Goal: Task Accomplishment & Management: Manage account settings

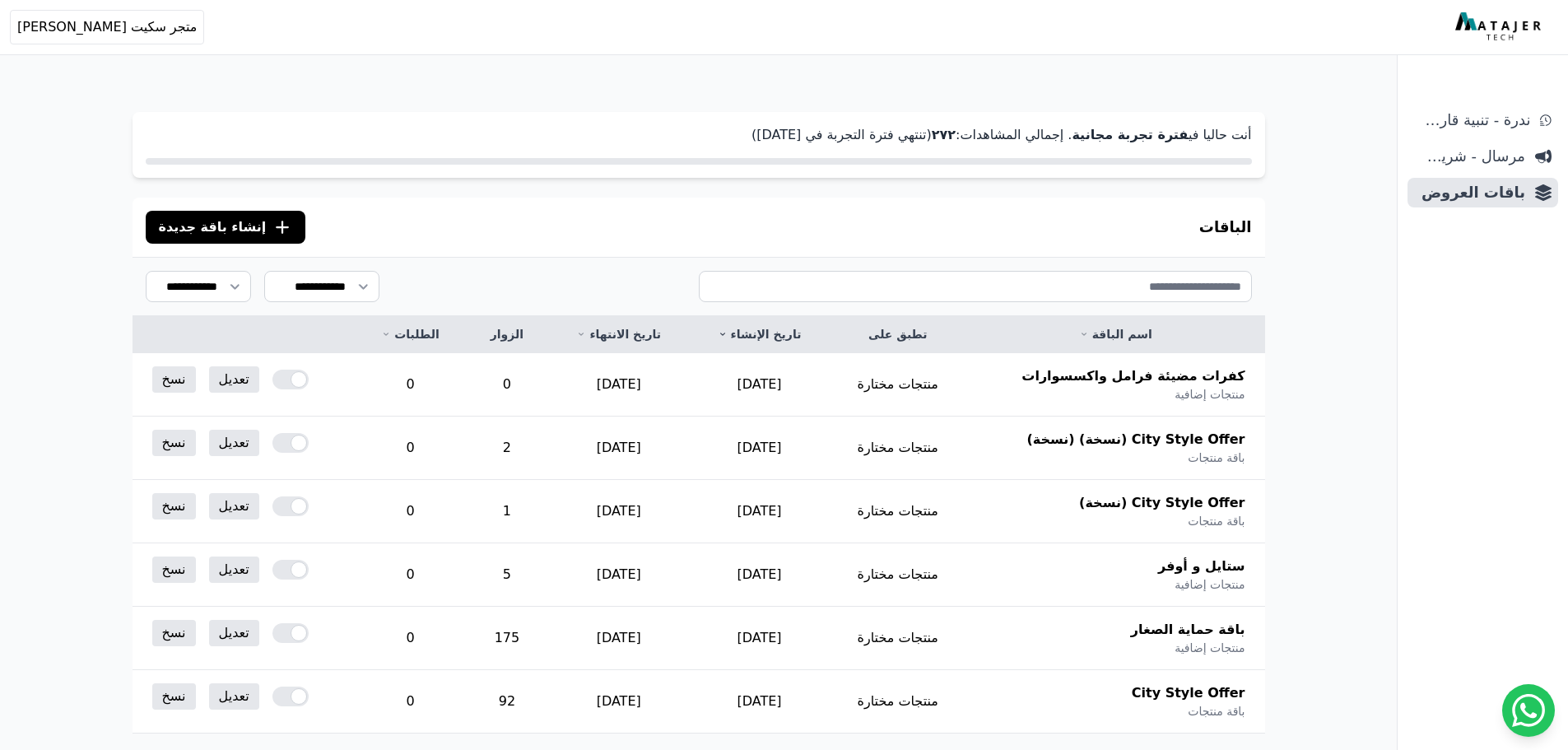
scroll to position [255, 0]
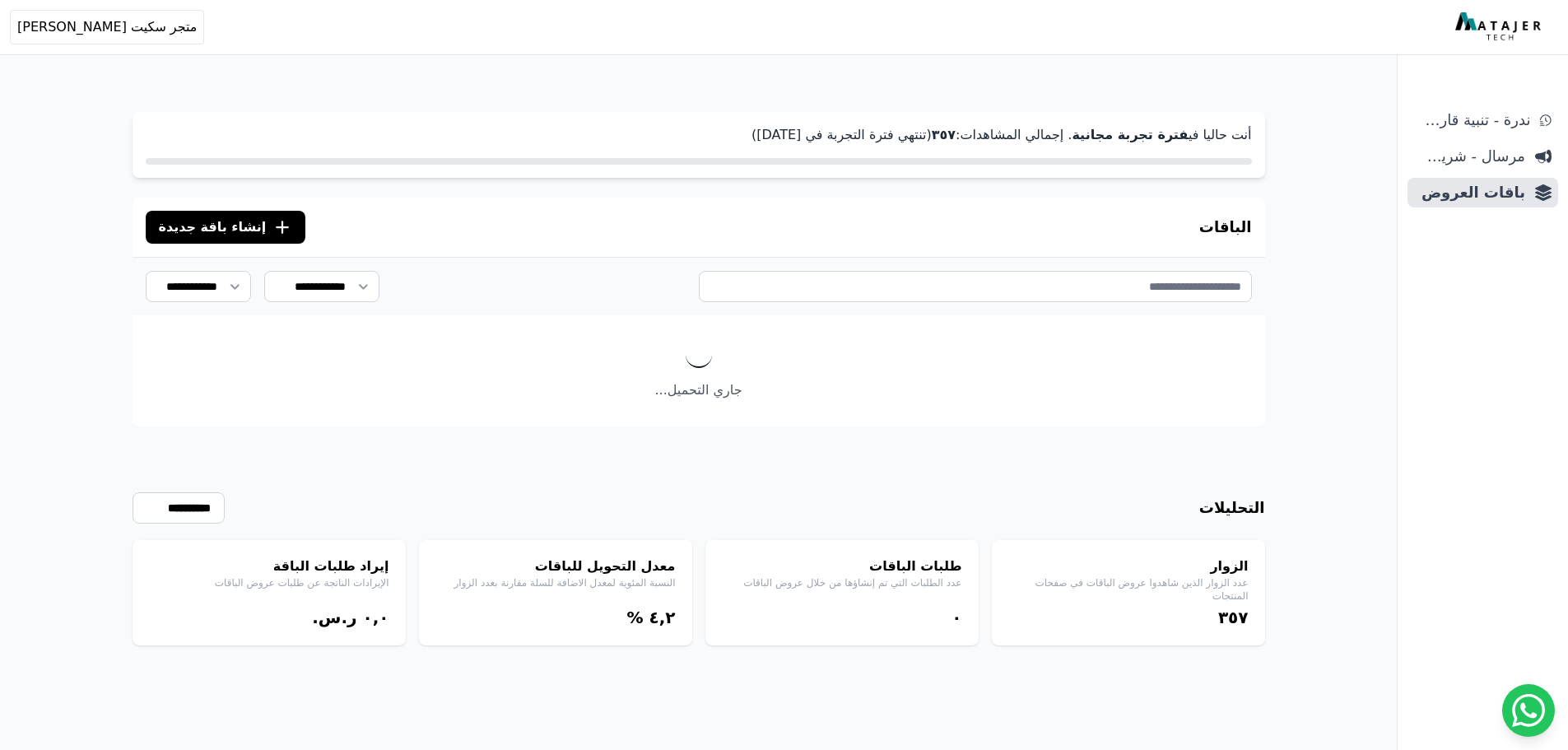
scroll to position [79, 0]
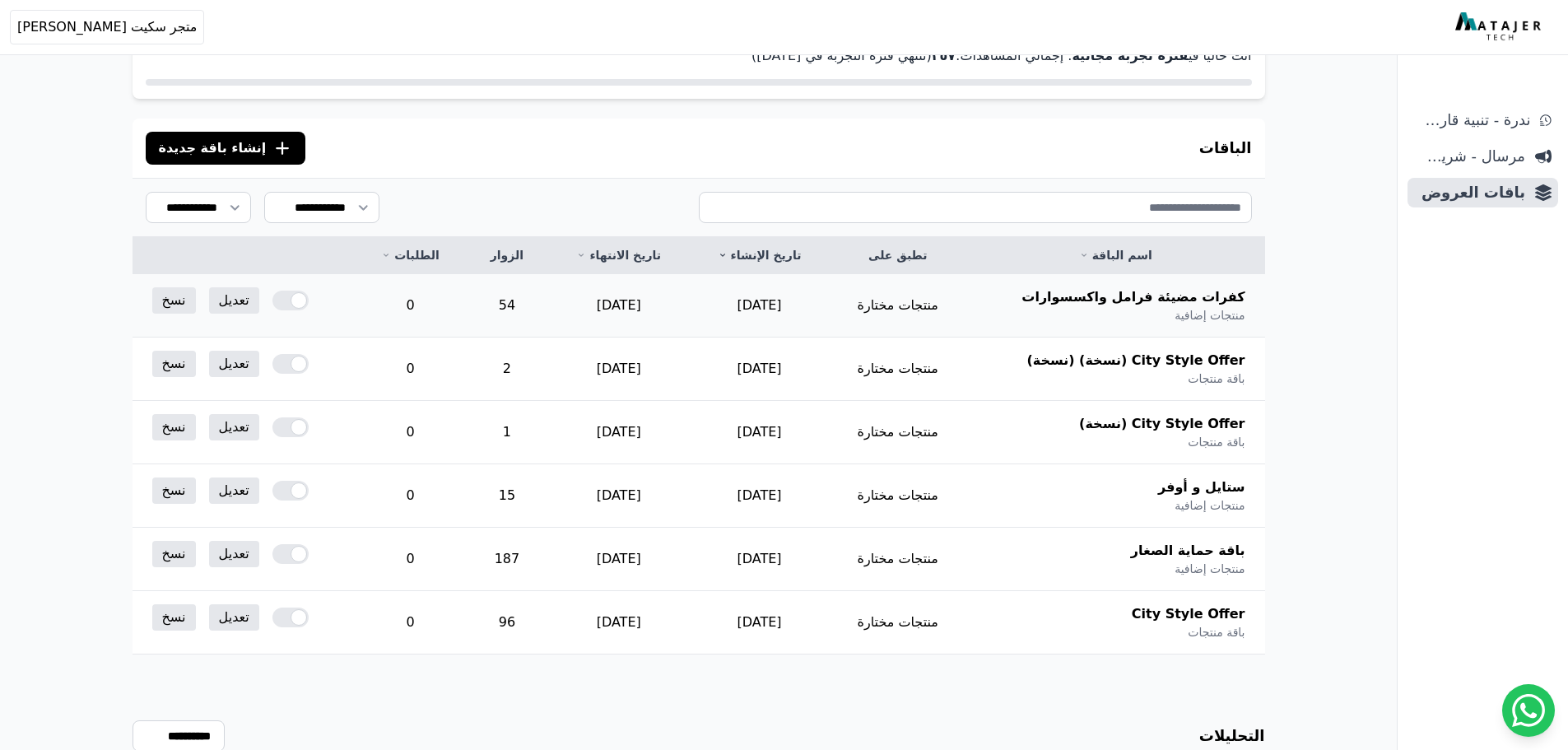
click at [1198, 295] on span "كفرات مضيئة فرامل واكسسوارات" at bounding box center [1133, 296] width 223 height 20
click at [219, 296] on link "تعديل" at bounding box center [235, 300] width 51 height 26
click at [242, 298] on link "تعديل" at bounding box center [235, 300] width 51 height 26
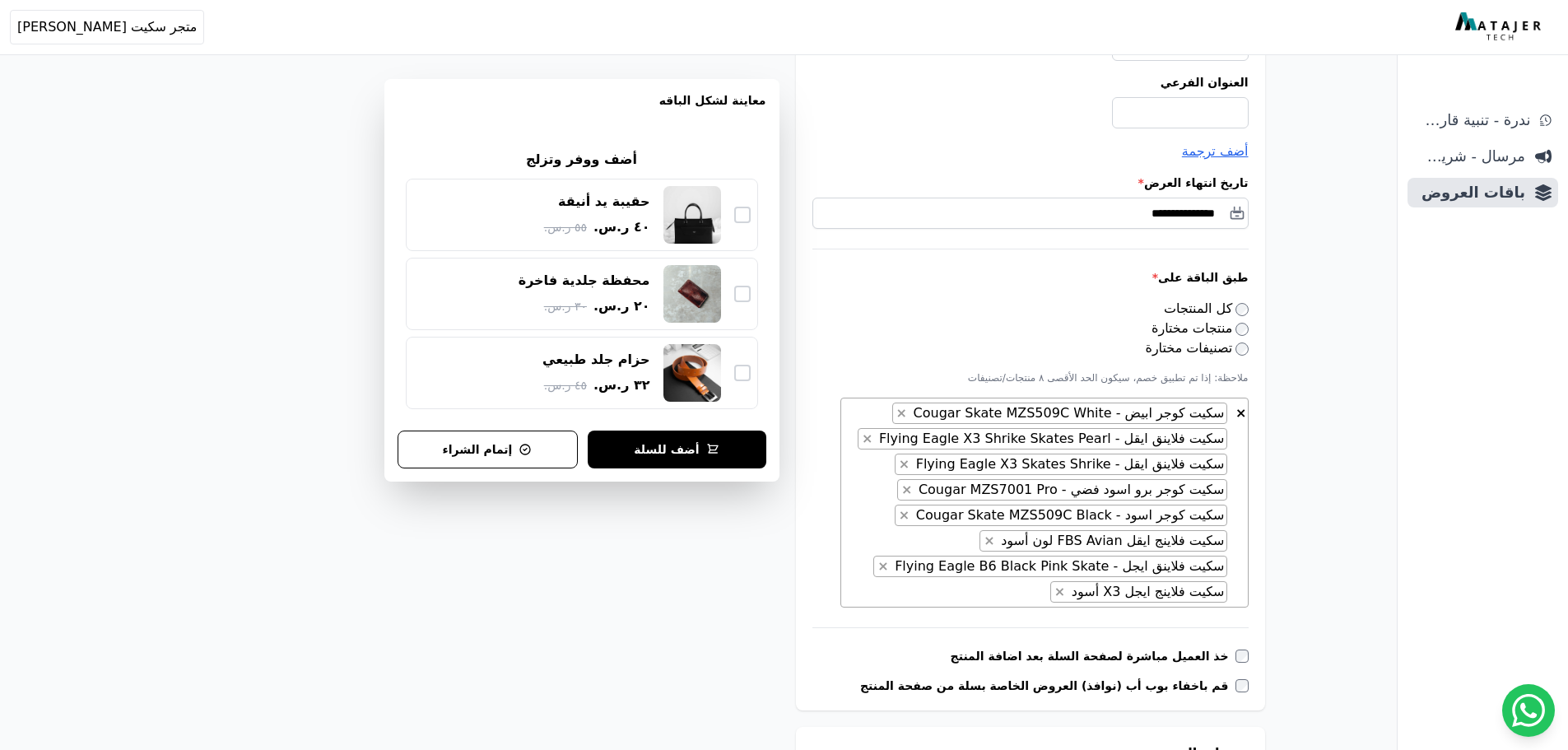
scroll to position [329, 0]
